Goal: Task Accomplishment & Management: Manage account settings

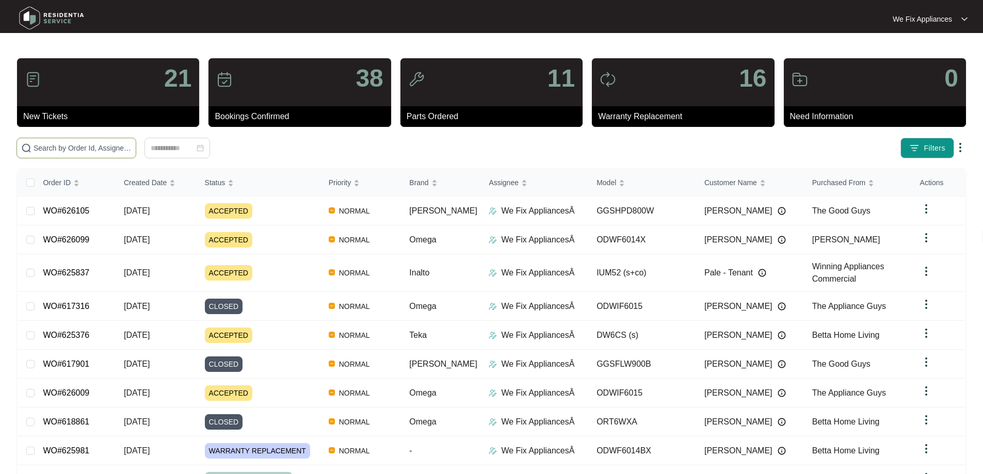
paste input "626105"
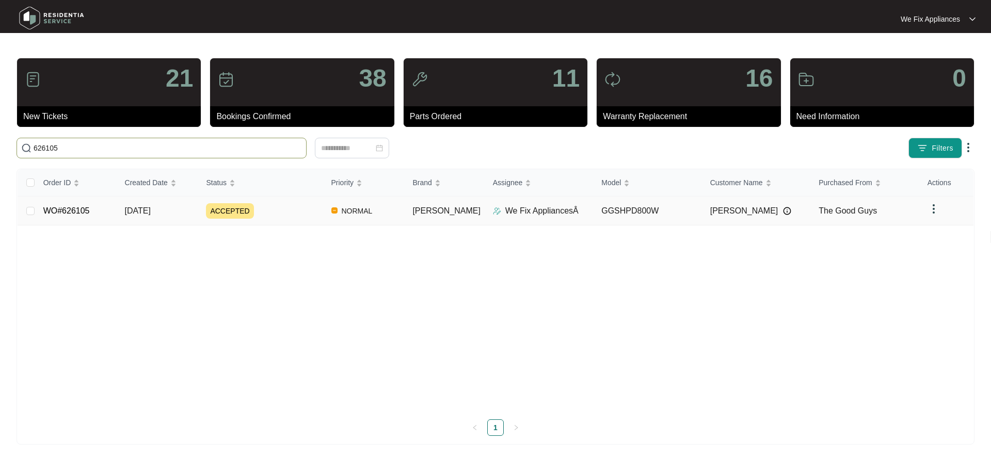
type input "626105"
click at [70, 214] on link "WO#626105" at bounding box center [66, 210] width 46 height 9
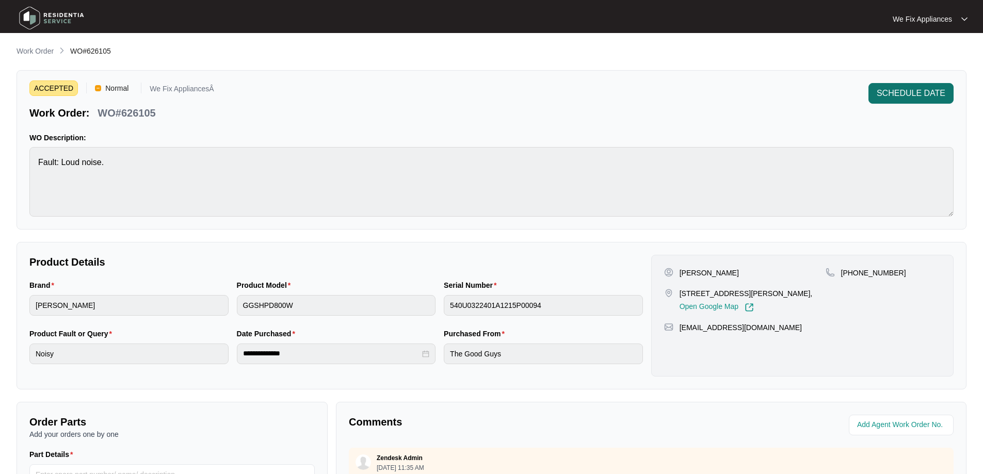
click at [904, 93] on span "SCHEDULE DATE" at bounding box center [911, 93] width 69 height 12
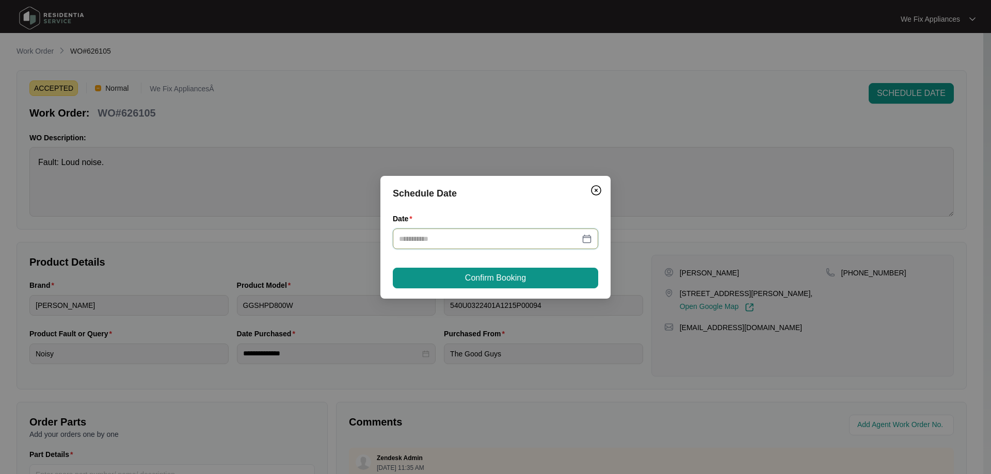
click at [459, 235] on input "Date" at bounding box center [489, 238] width 181 height 11
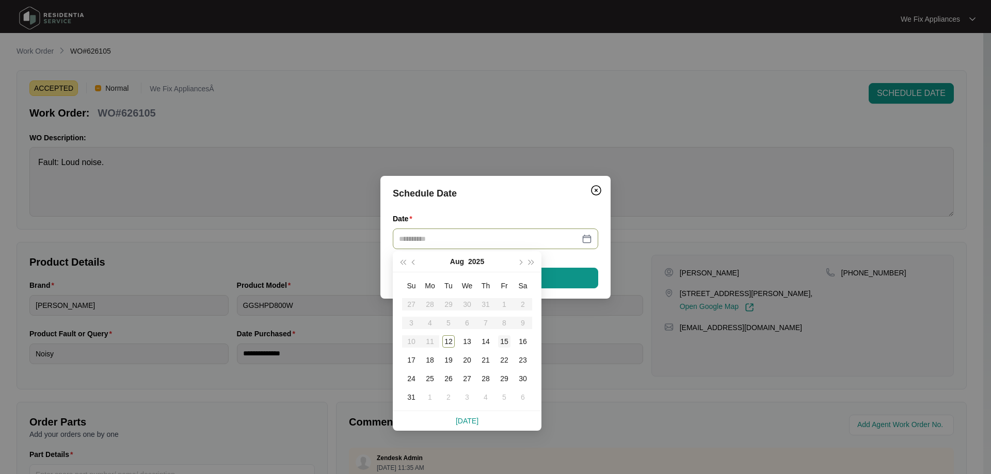
type input "**********"
click at [506, 341] on div "15" at bounding box center [504, 342] width 12 height 12
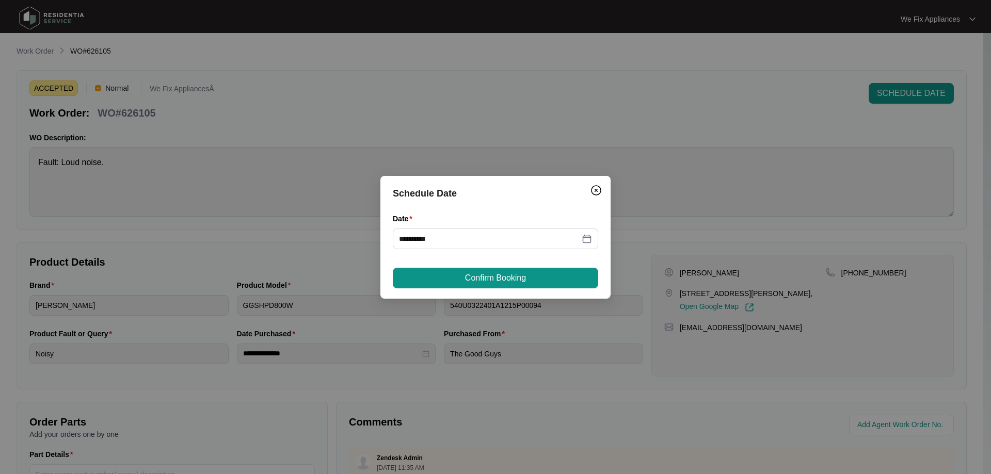
click at [505, 291] on div "**********" at bounding box center [495, 237] width 230 height 123
click at [512, 278] on span "Confirm Booking" at bounding box center [495, 278] width 61 height 12
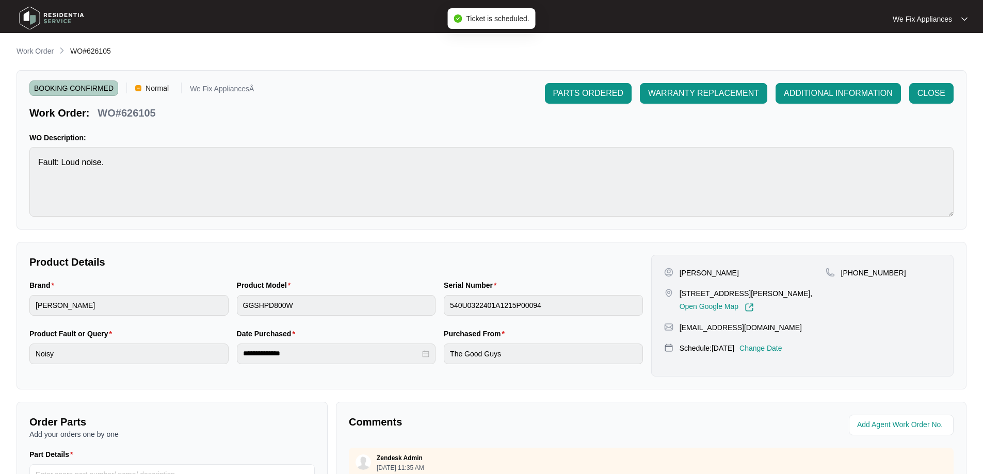
click at [58, 17] on img at bounding box center [51, 18] width 72 height 31
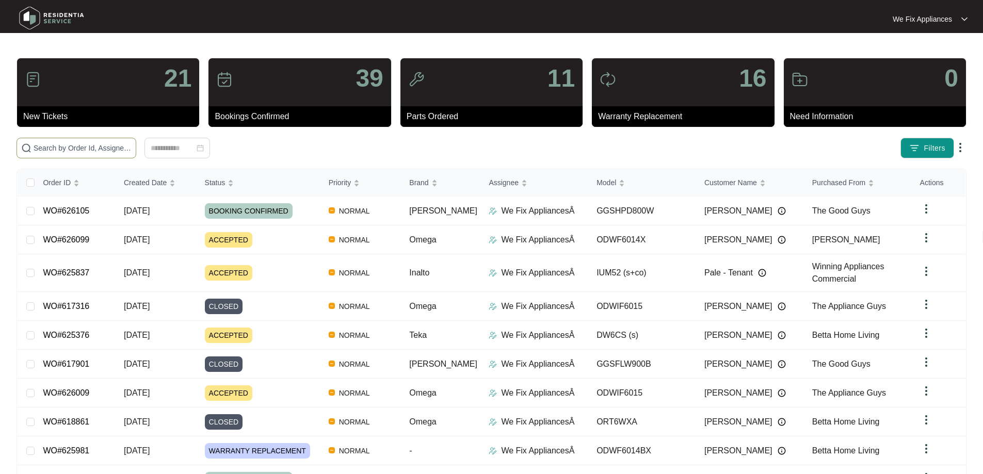
paste input "626099"
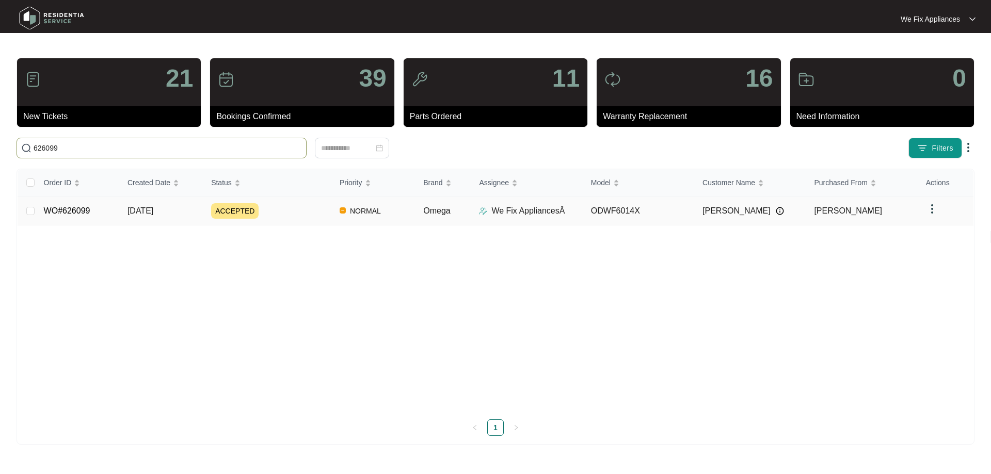
type input "626099"
click at [86, 212] on link "WO#626099" at bounding box center [67, 210] width 46 height 9
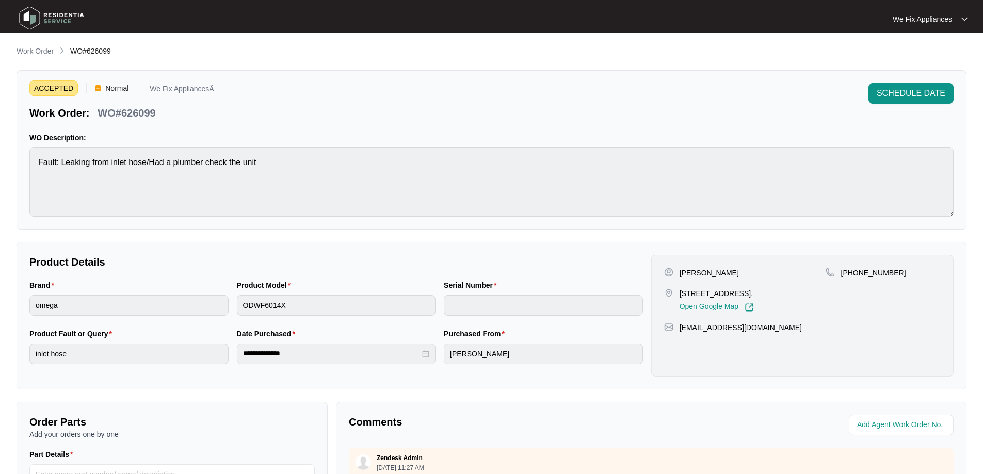
click at [897, 96] on span "SCHEDULE DATE" at bounding box center [911, 93] width 69 height 12
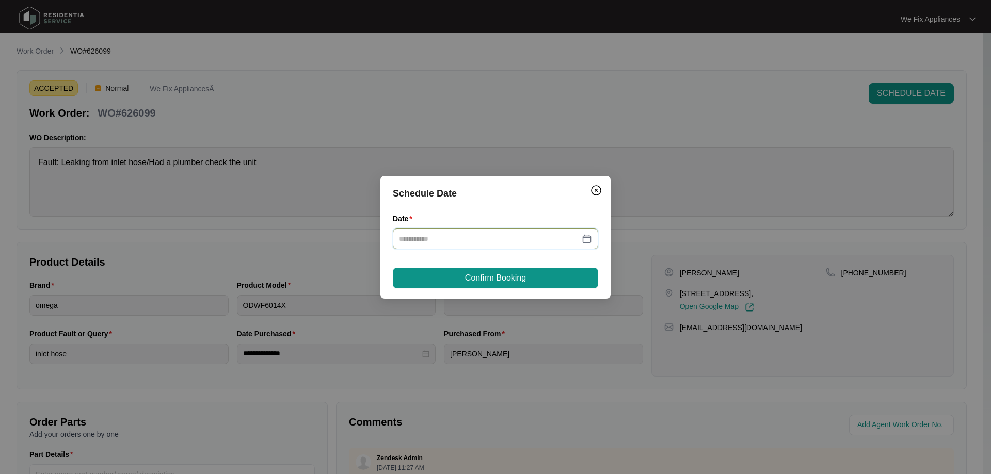
click at [482, 235] on input "Date" at bounding box center [489, 238] width 181 height 11
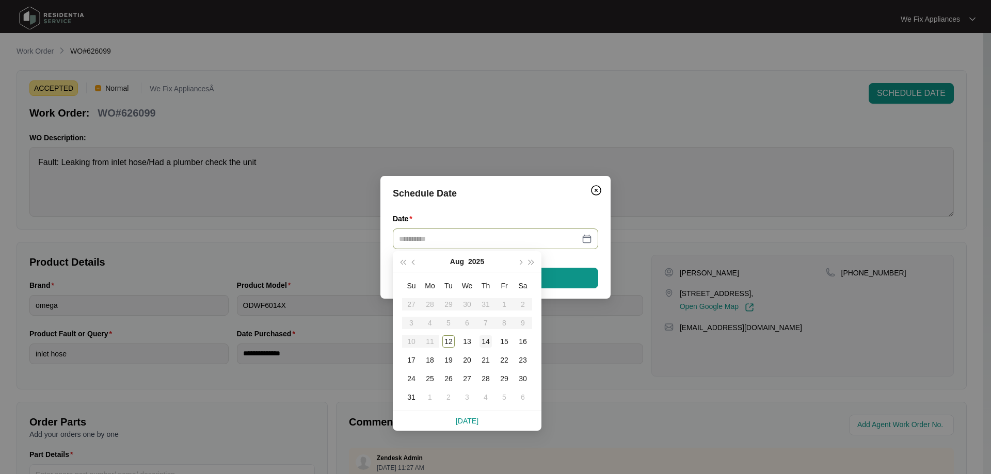
type input "**********"
click at [486, 339] on div "14" at bounding box center [486, 342] width 12 height 12
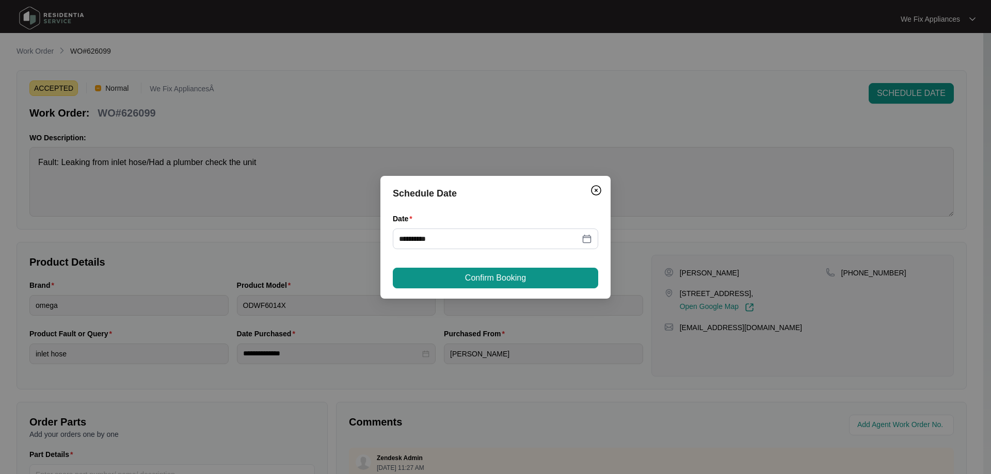
click at [493, 273] on span "Confirm Booking" at bounding box center [495, 278] width 61 height 12
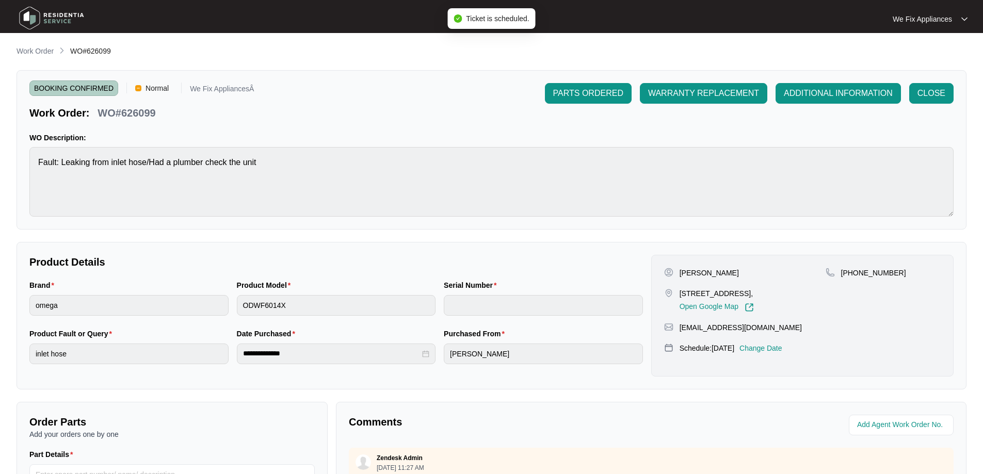
click at [70, 18] on img at bounding box center [51, 18] width 72 height 31
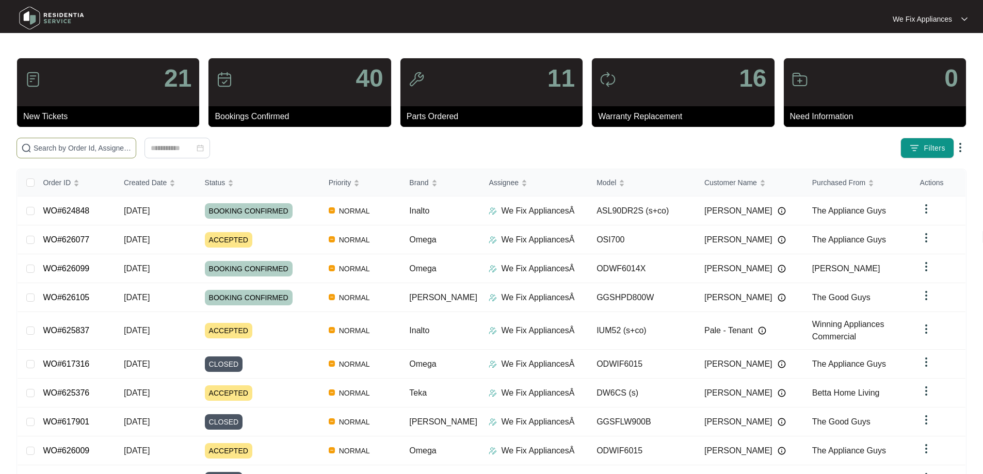
paste input "626077"
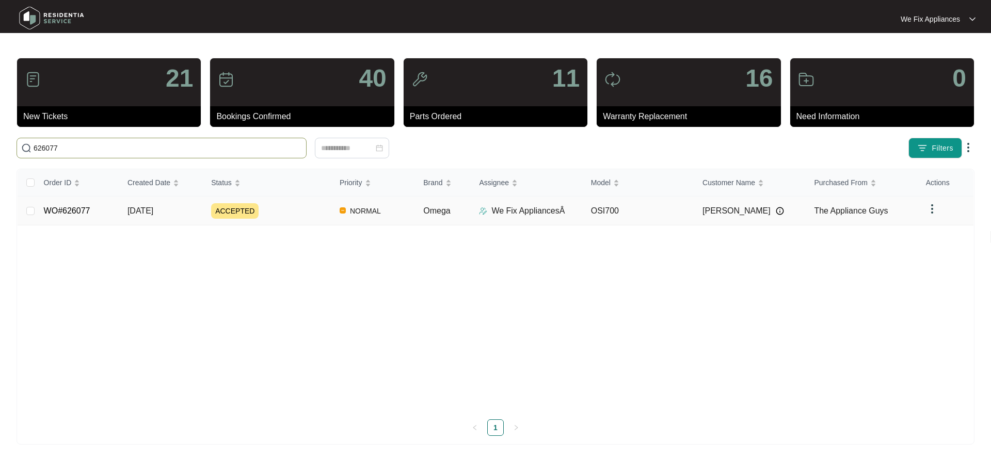
type input "626077"
click at [75, 211] on link "WO#626077" at bounding box center [67, 210] width 46 height 9
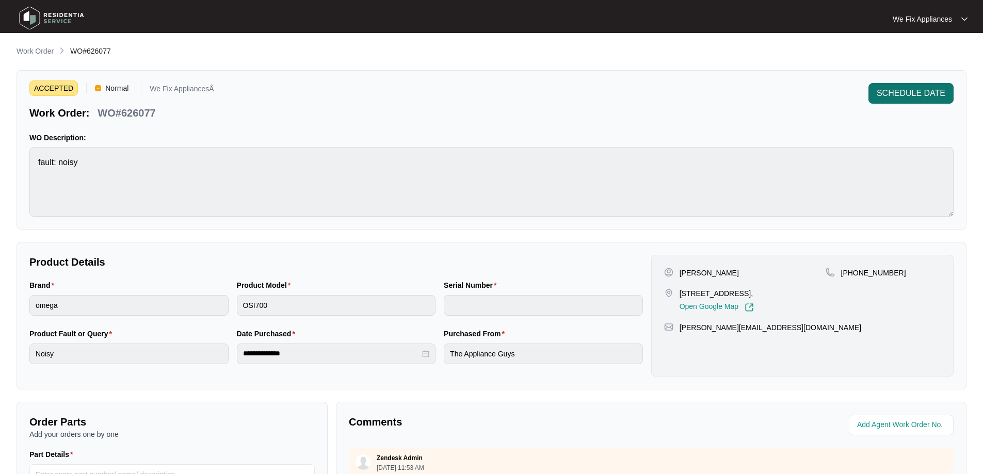
click at [910, 86] on button "SCHEDULE DATE" at bounding box center [911, 93] width 85 height 21
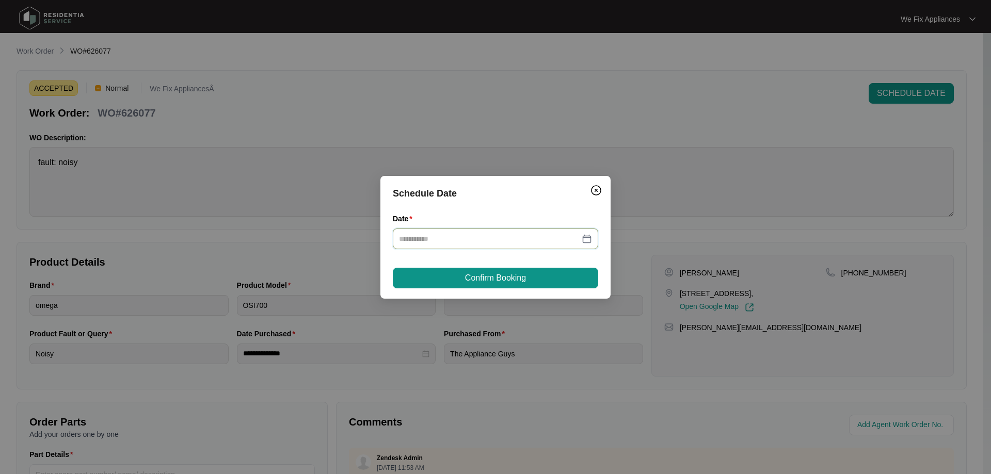
click at [533, 238] on input "Date" at bounding box center [489, 238] width 181 height 11
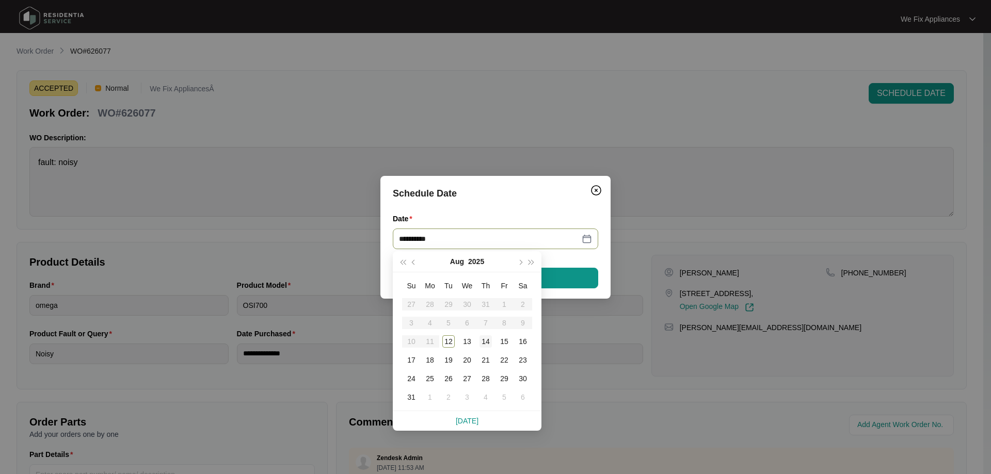
type input "**********"
click at [482, 338] on div "14" at bounding box center [486, 342] width 12 height 12
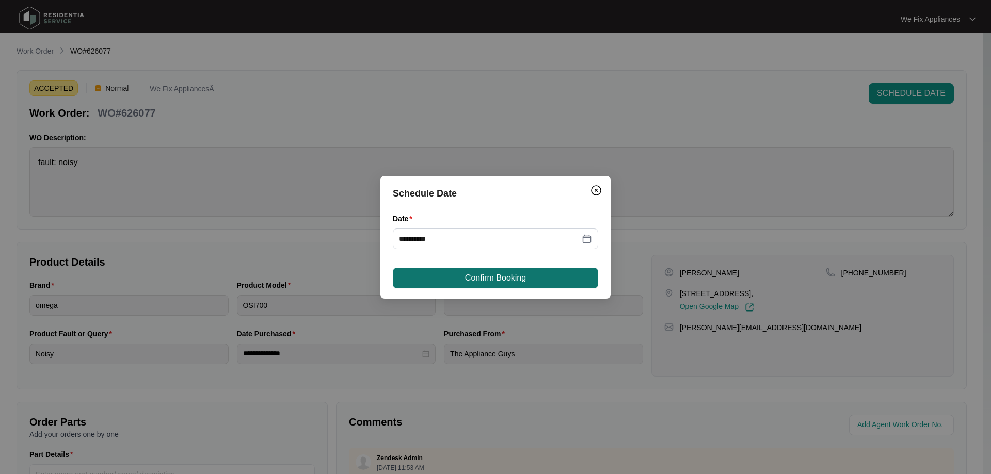
drag, startPoint x: 498, startPoint y: 320, endPoint x: 531, endPoint y: 279, distance: 52.2
click at [523, 312] on div "**********" at bounding box center [495, 237] width 991 height 474
click at [531, 272] on button "Confirm Booking" at bounding box center [495, 278] width 205 height 21
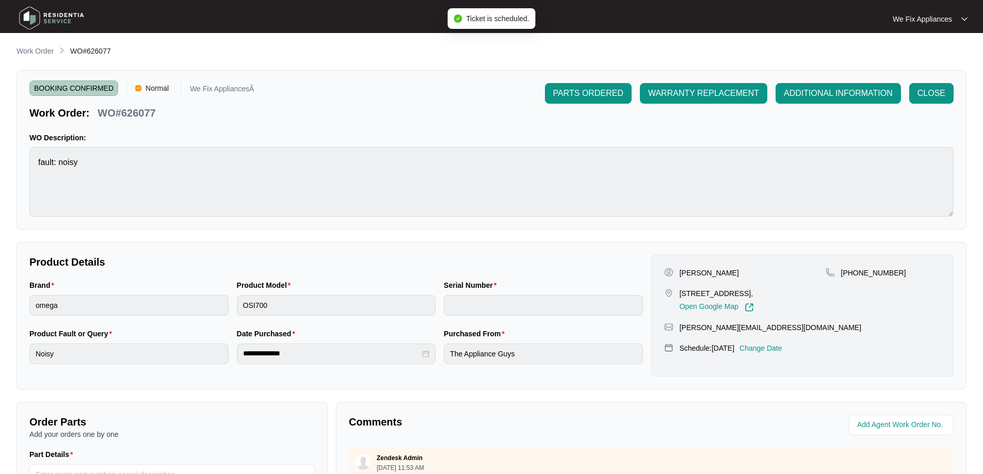
click at [60, 19] on img at bounding box center [51, 18] width 72 height 31
